Goal: Task Accomplishment & Management: Manage account settings

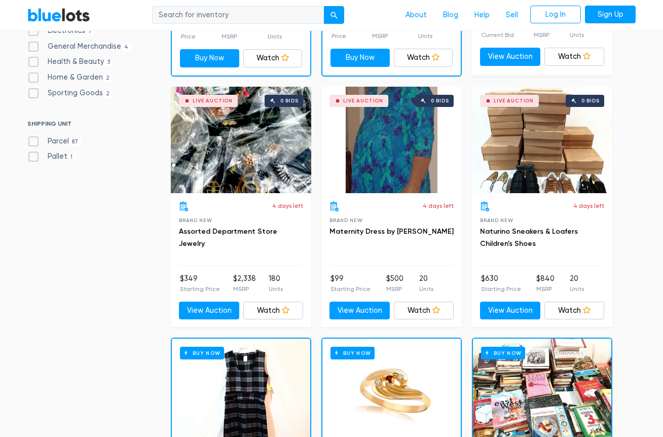
scroll to position [152, 0]
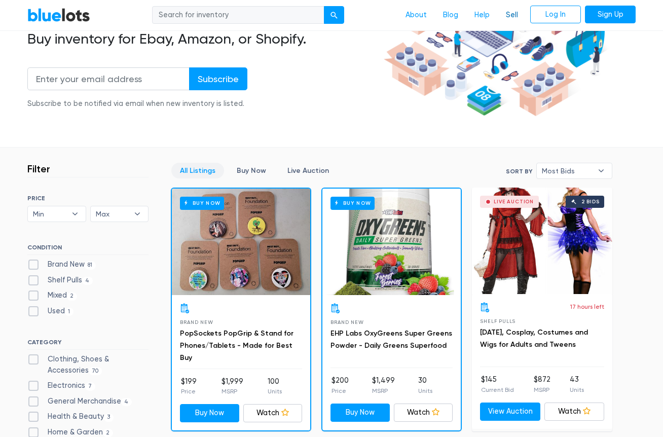
click at [511, 16] on link "Sell" at bounding box center [512, 15] width 28 height 19
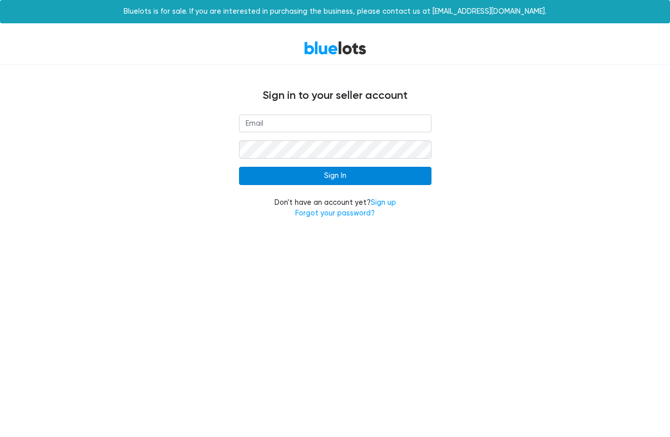
type input "rferland1@verizon.net"
click at [335, 178] on input "Sign In" at bounding box center [335, 176] width 193 height 18
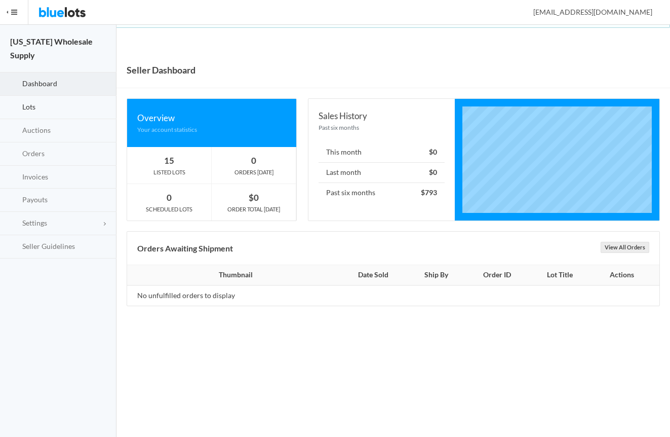
click at [33, 102] on span "Lots" at bounding box center [28, 106] width 13 height 9
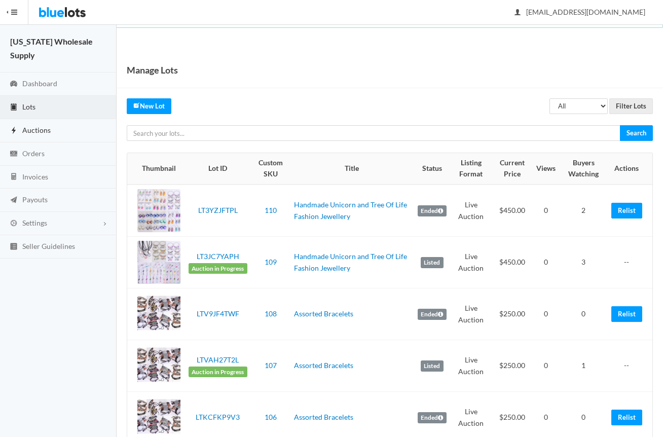
click at [38, 126] on span "Auctions" at bounding box center [36, 130] width 28 height 9
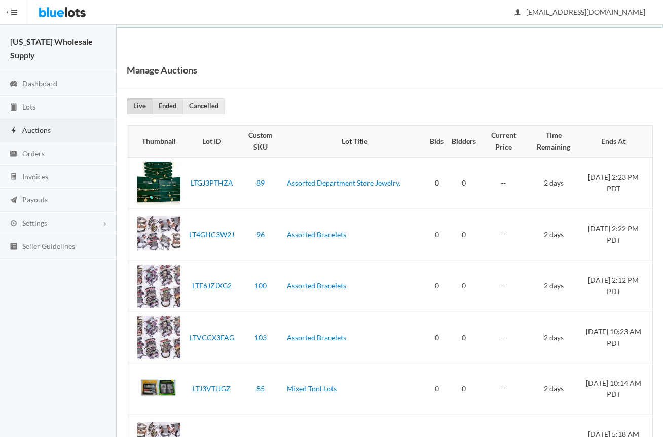
click at [169, 105] on link "Ended" at bounding box center [167, 106] width 31 height 16
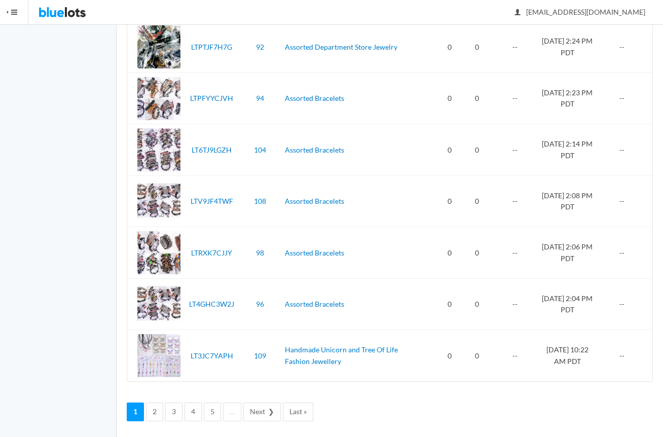
scroll to position [2356, 0]
